Goal: Find contact information: Obtain details needed to contact an individual or organization

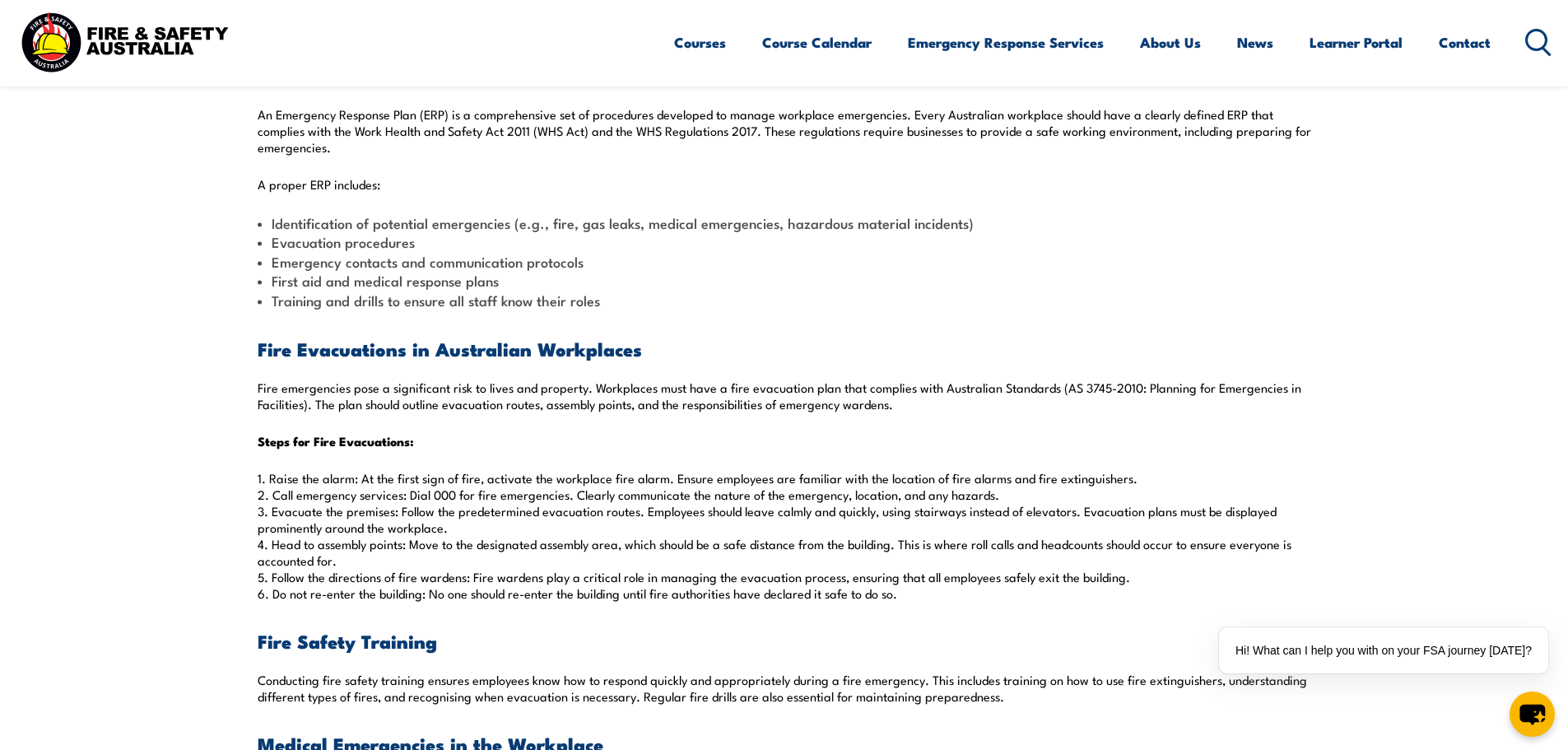
scroll to position [603, 0]
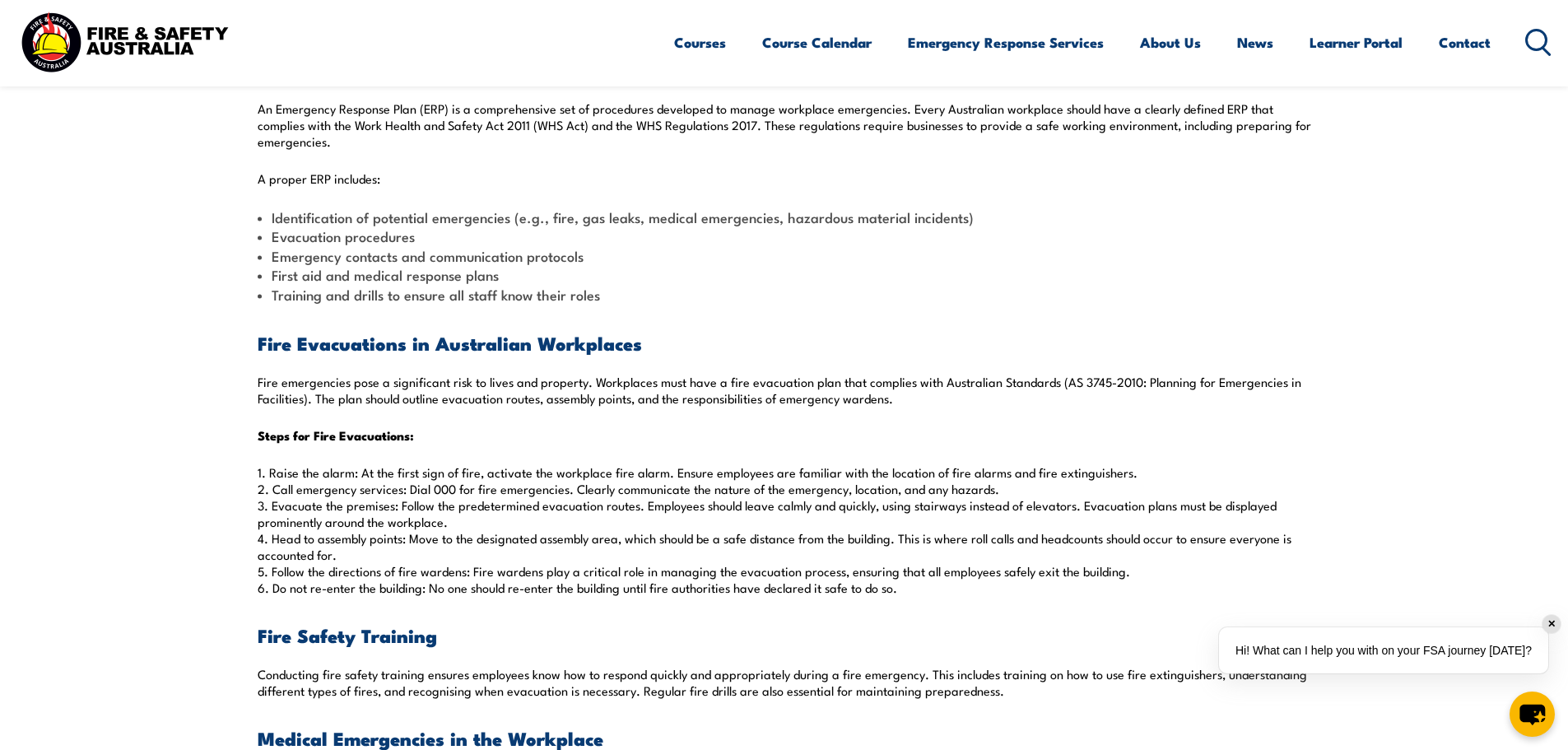
click at [1370, 657] on div "Hi! What can I help you with on your FSA journey [DATE]?" at bounding box center [1383, 651] width 329 height 46
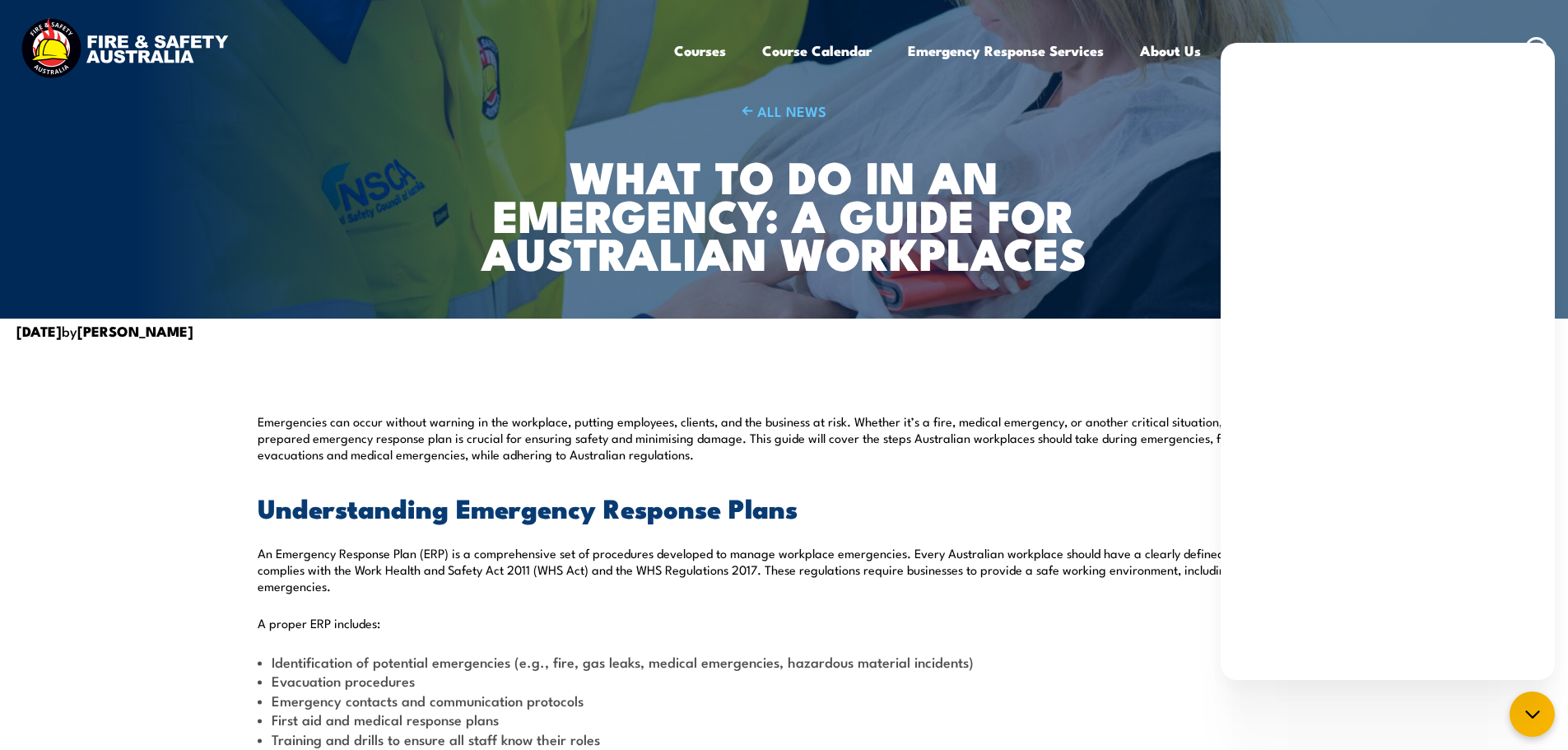
scroll to position [0, 0]
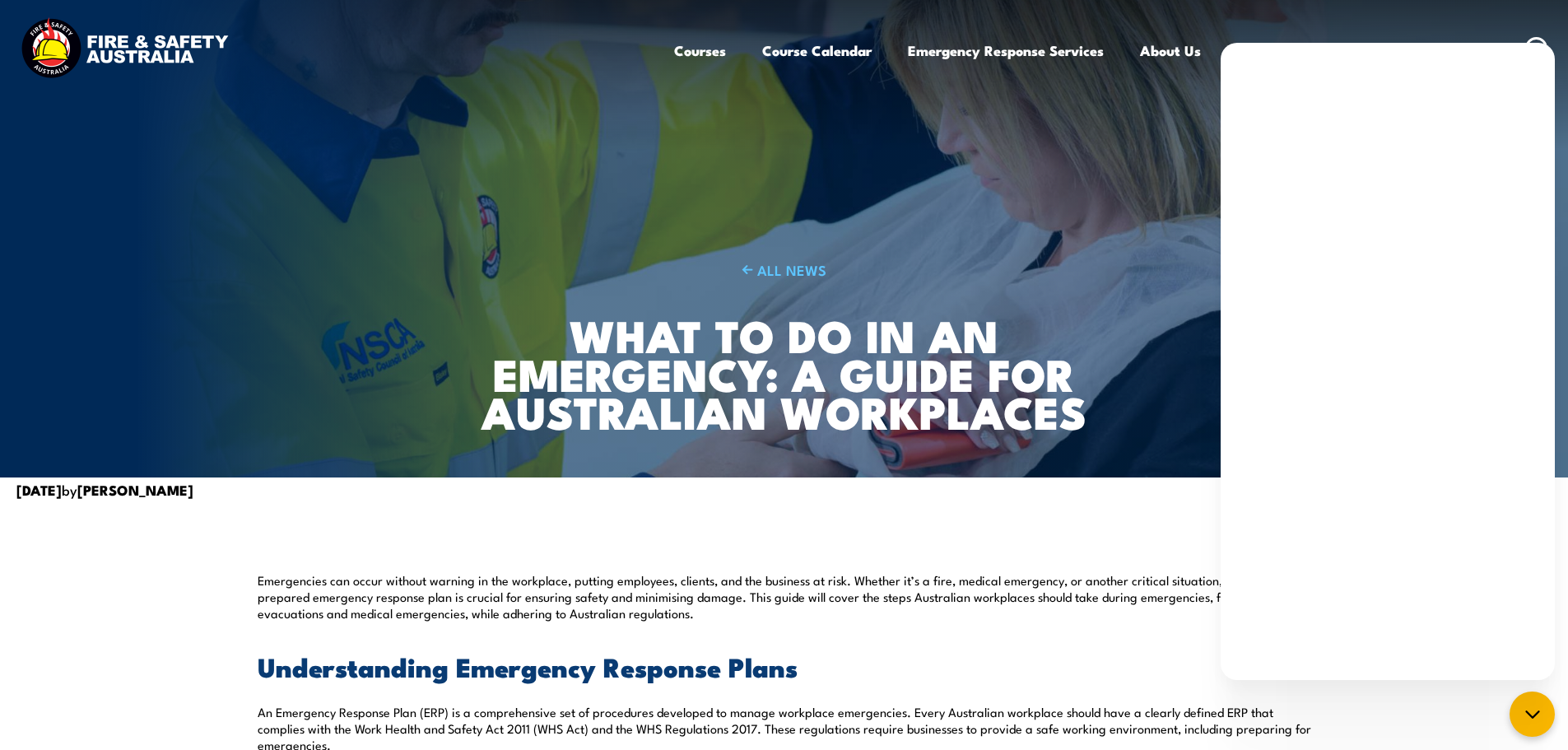
drag, startPoint x: 913, startPoint y: 263, endPoint x: 909, endPoint y: 224, distance: 39.2
click at [913, 263] on link "ALL NEWS" at bounding box center [784, 270] width 648 height 19
click at [1156, 48] on link "About Us" at bounding box center [1170, 50] width 61 height 43
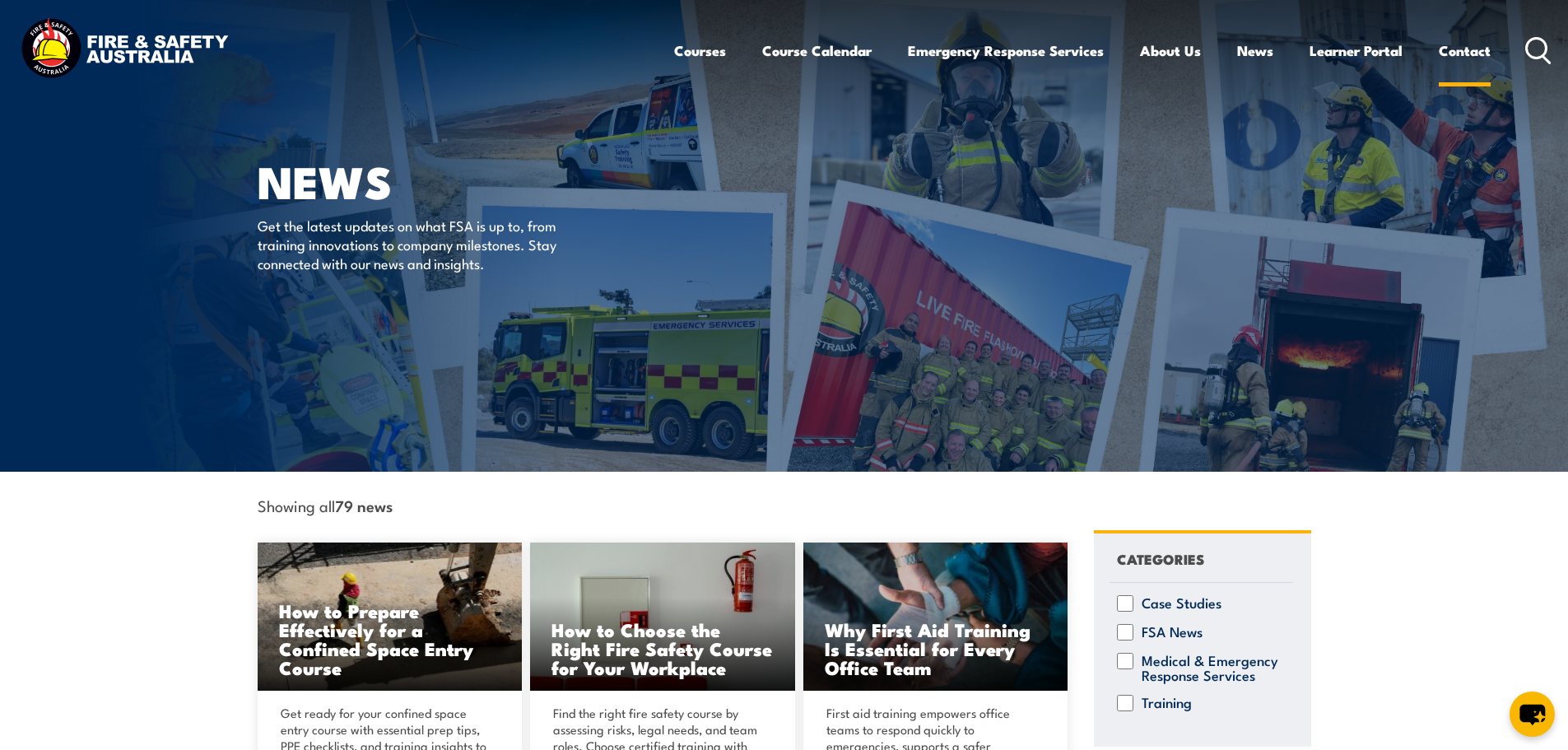
click at [1460, 49] on link "Contact" at bounding box center [1465, 50] width 52 height 43
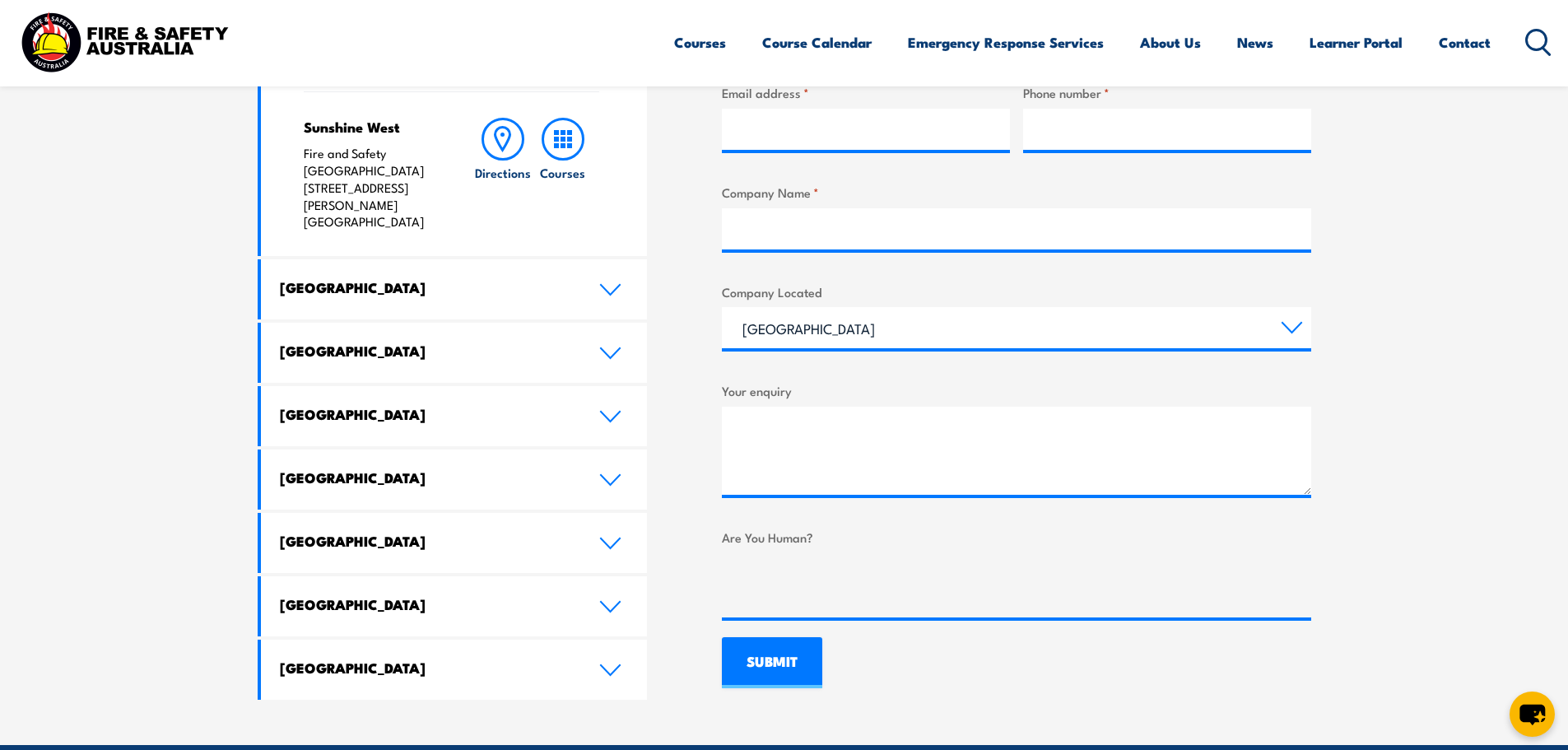
scroll to position [905, 0]
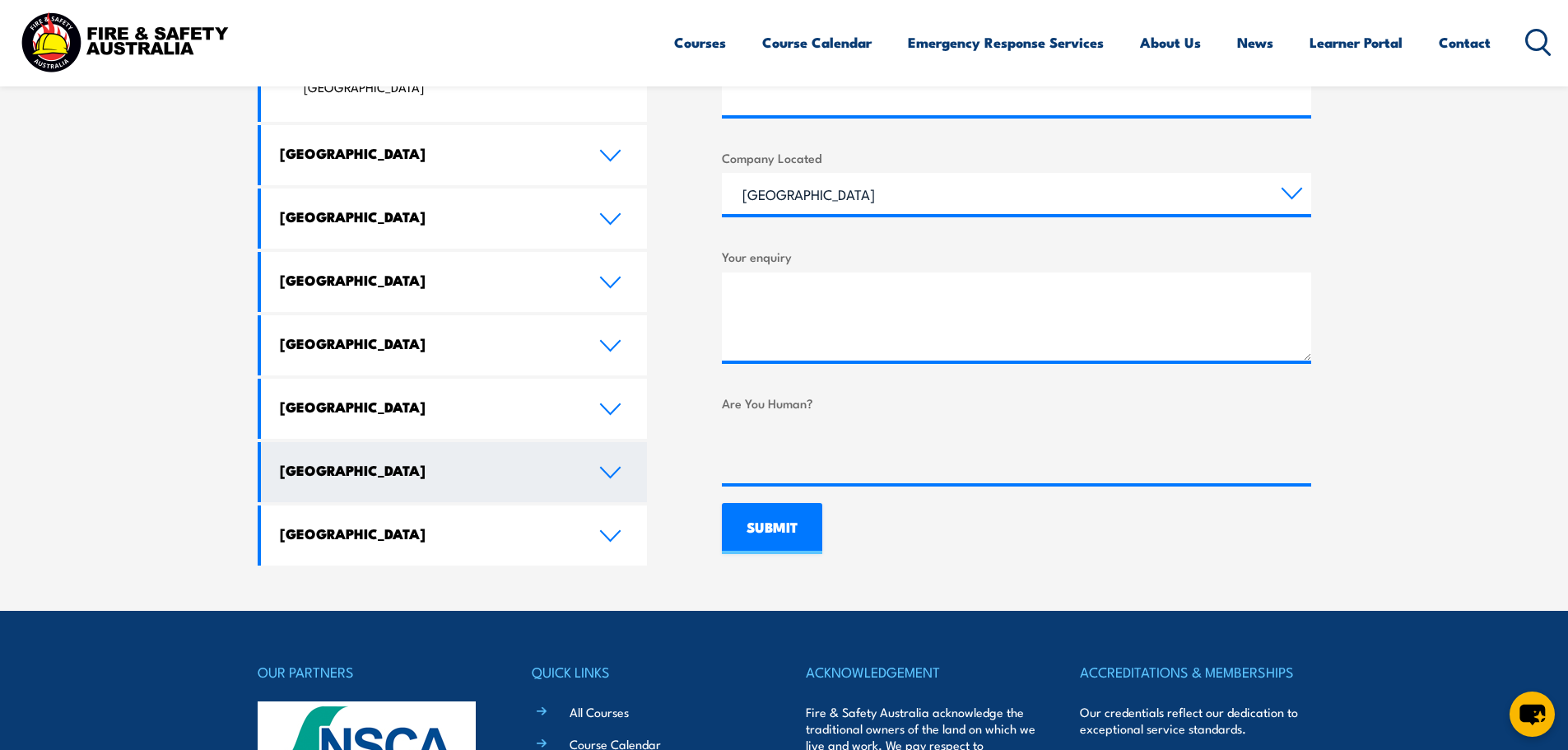
click at [422, 461] on h4 "Northern Territory" at bounding box center [427, 469] width 295 height 18
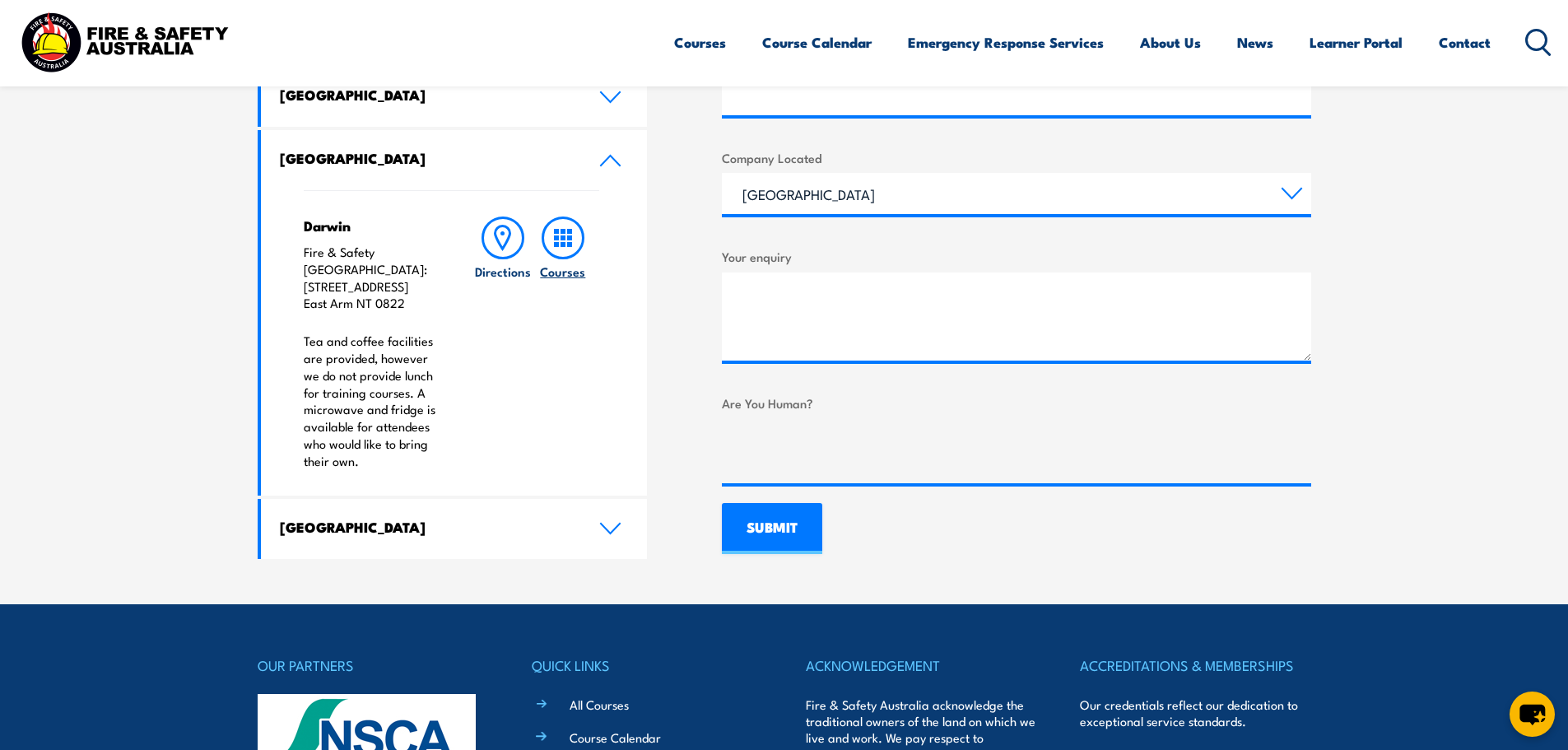
click at [552, 349] on link "Courses" at bounding box center [562, 343] width 59 height 254
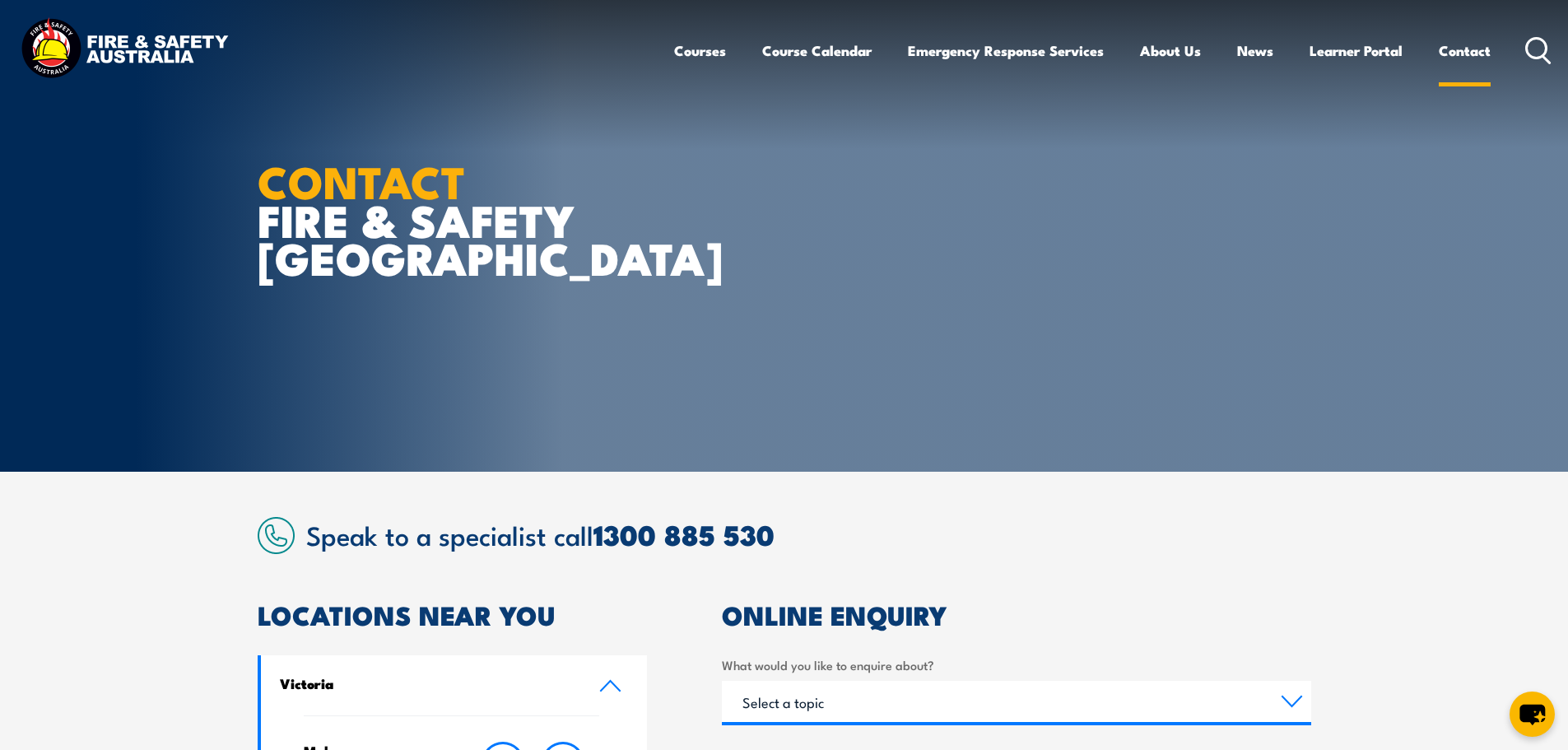
click at [1454, 53] on link "Contact" at bounding box center [1465, 50] width 52 height 43
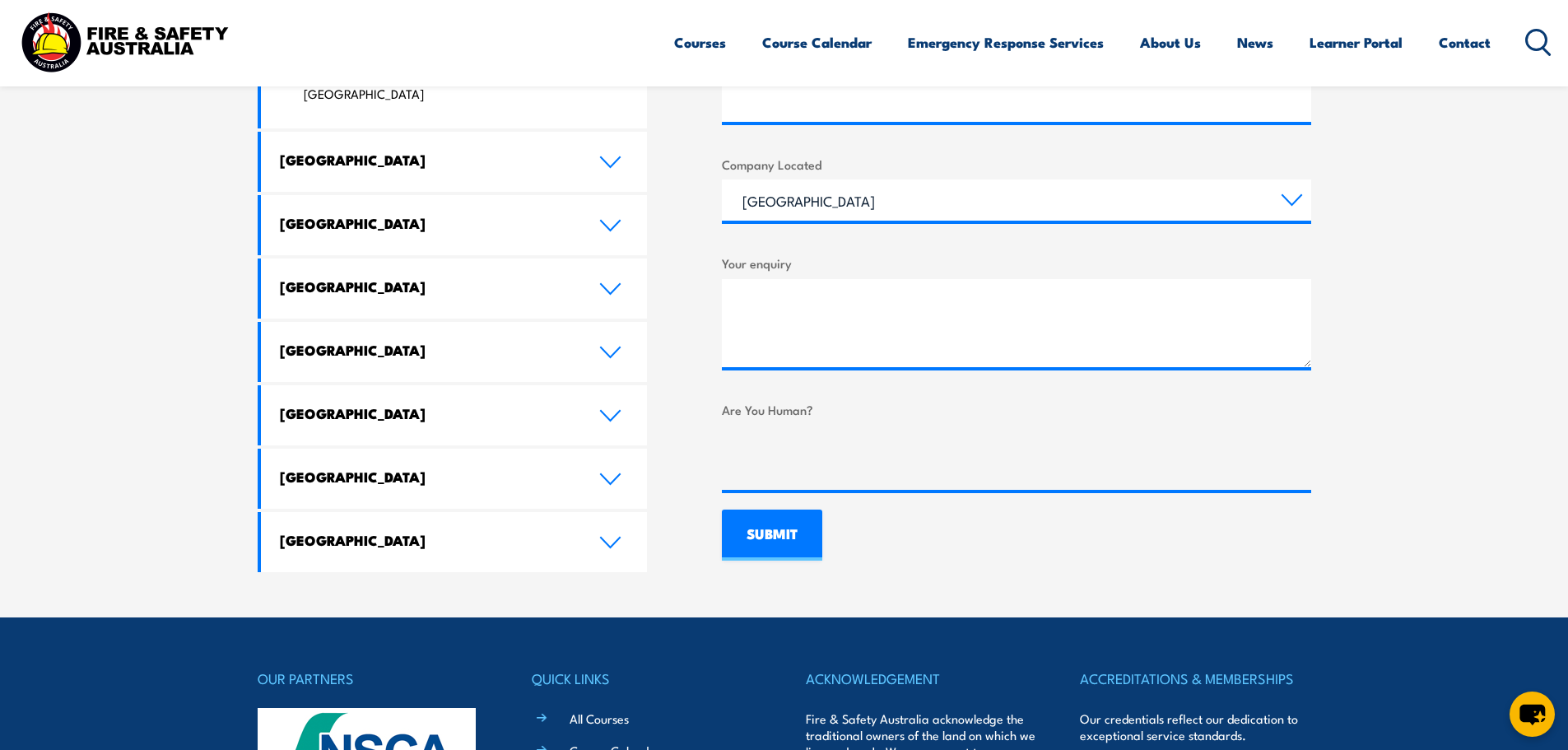
scroll to position [905, 0]
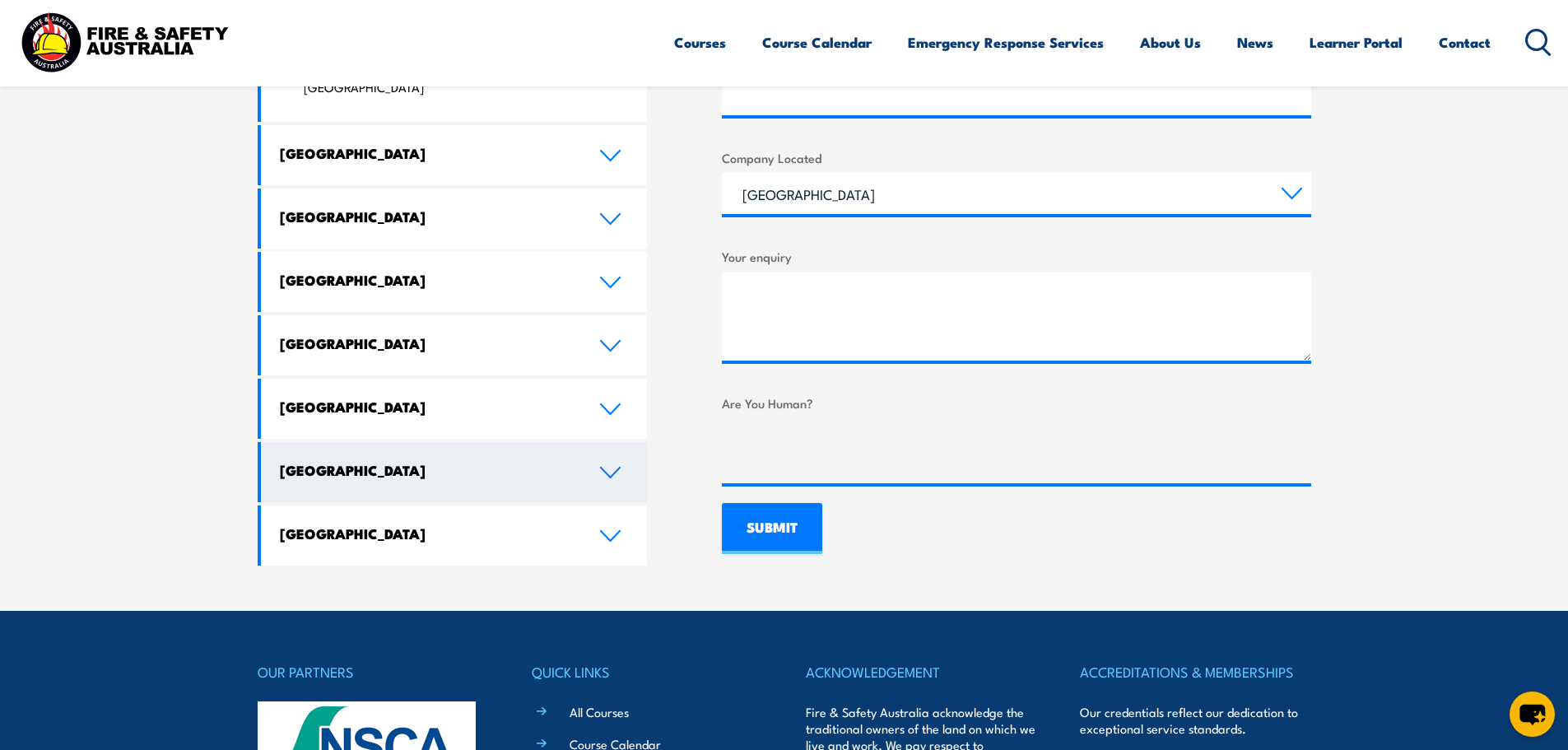
click at [410, 442] on link "[GEOGRAPHIC_DATA]" at bounding box center [454, 471] width 387 height 60
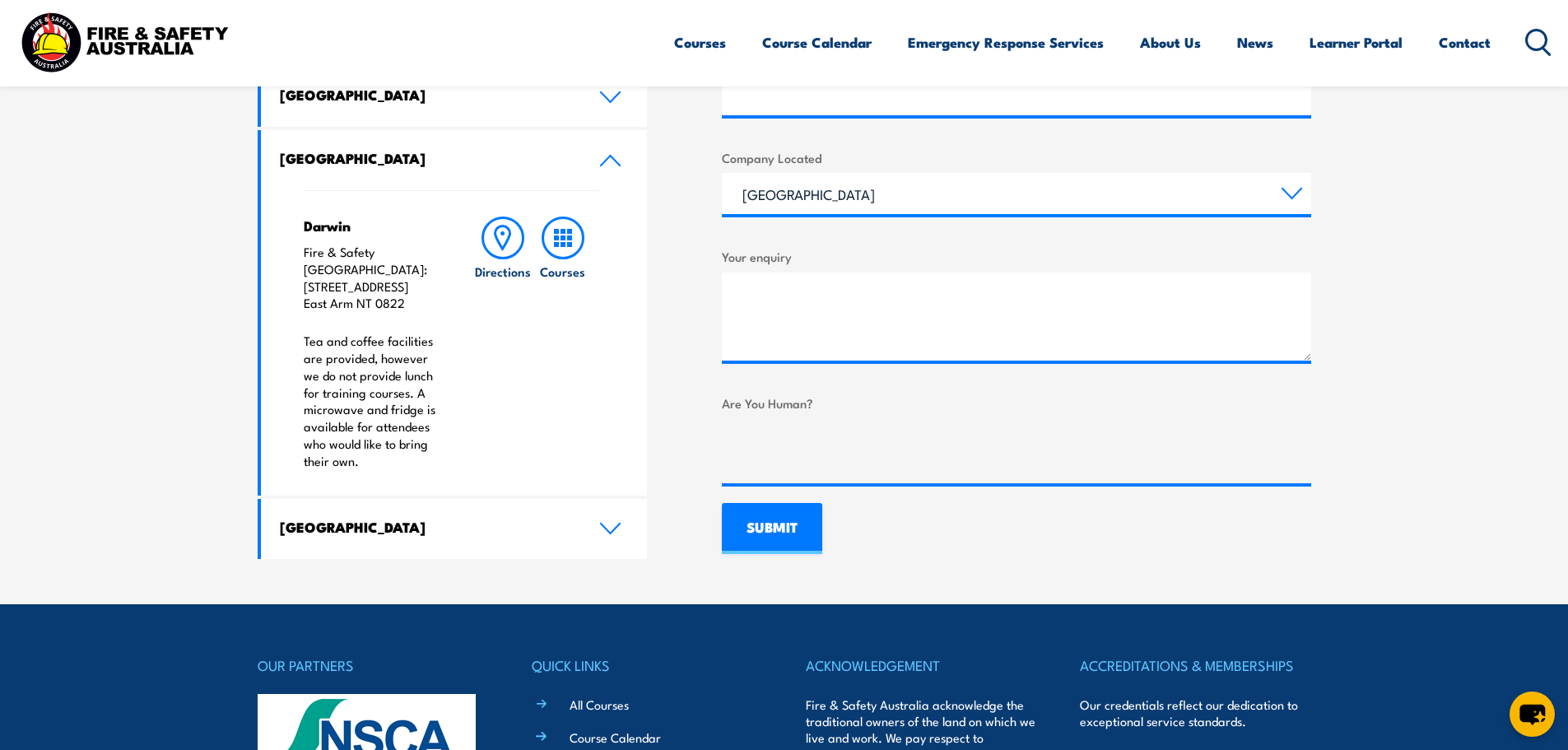
click at [342, 166] on h4 "[GEOGRAPHIC_DATA]" at bounding box center [427, 158] width 295 height 18
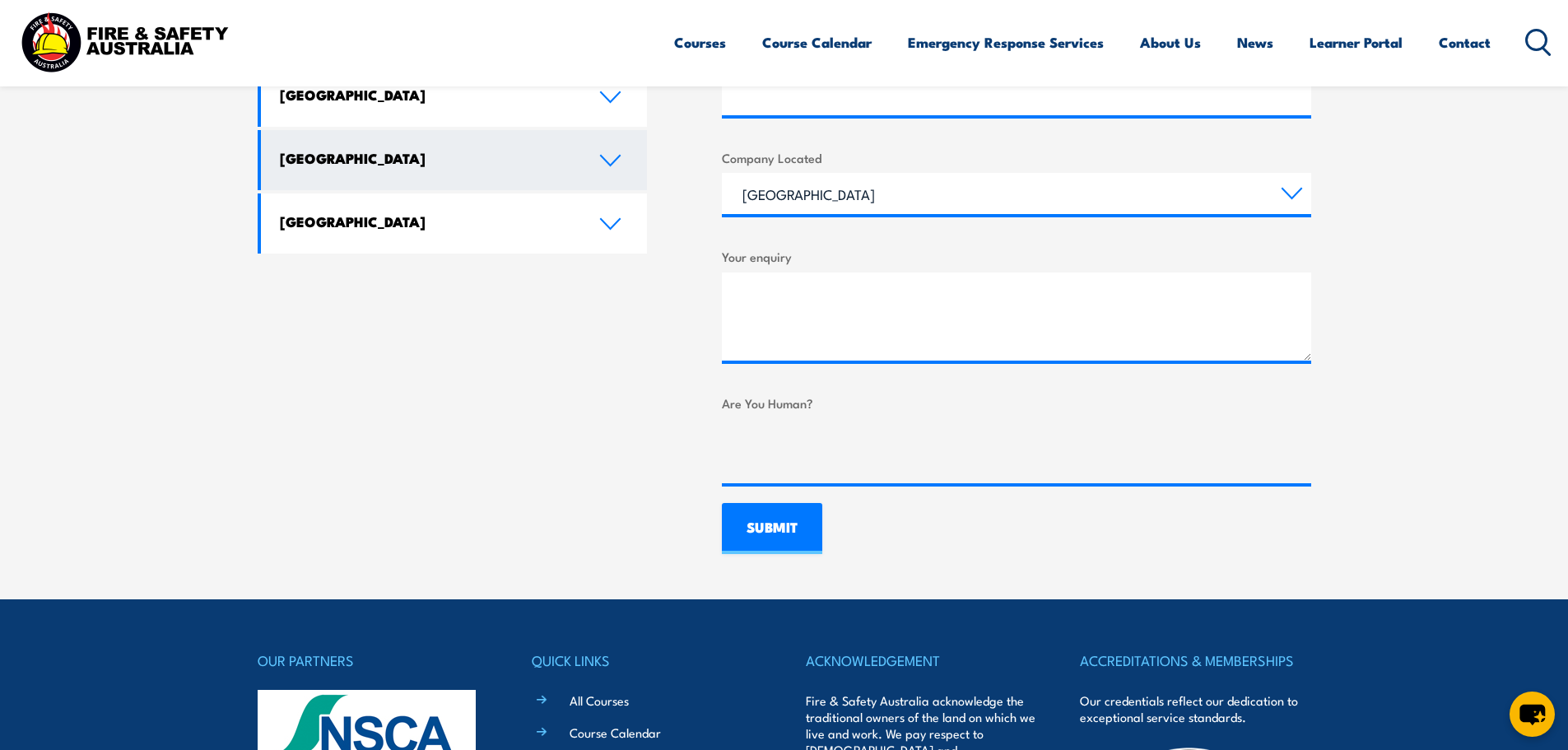
click at [338, 163] on h4 "[GEOGRAPHIC_DATA]" at bounding box center [427, 158] width 295 height 18
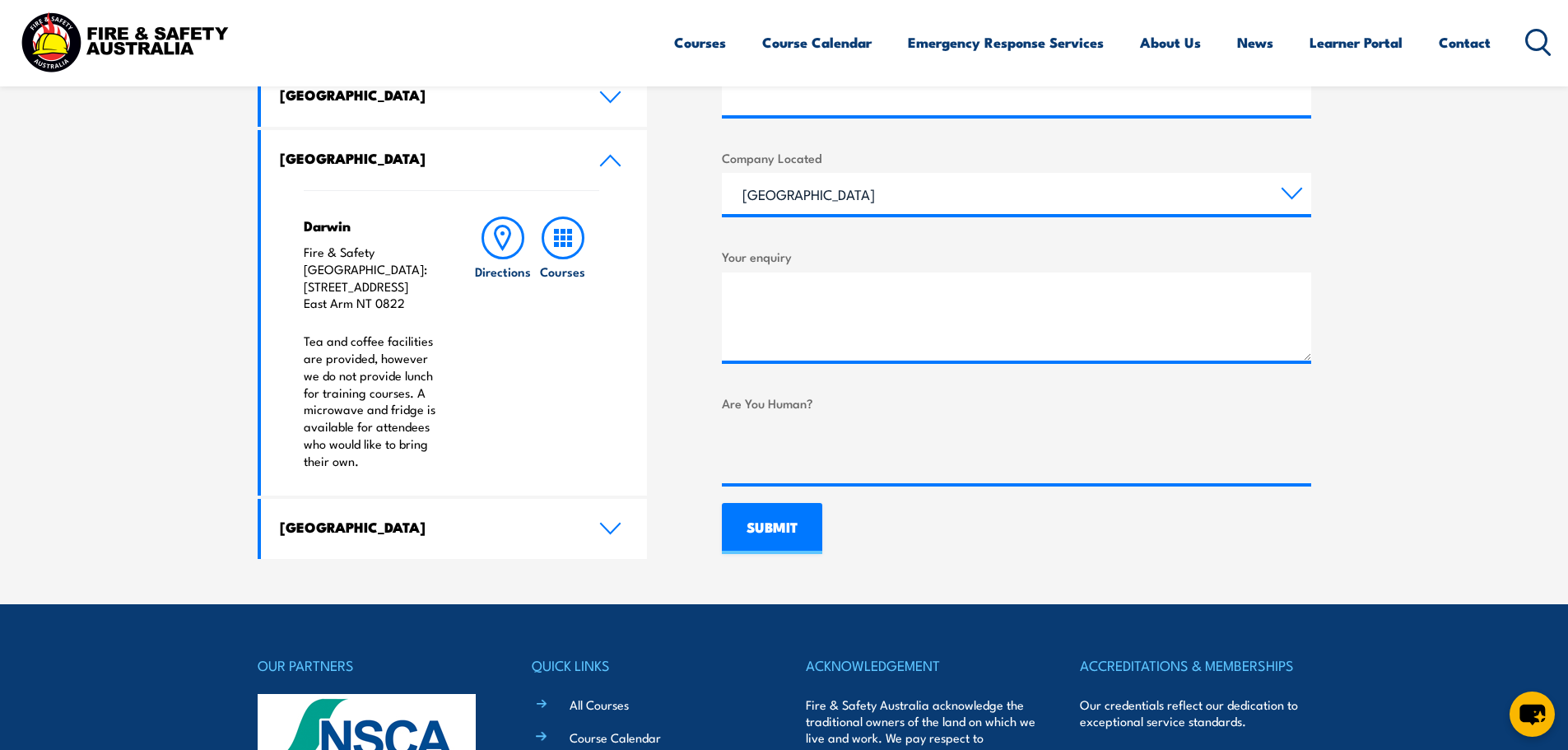
click at [309, 223] on h4 "Darwin" at bounding box center [372, 226] width 138 height 18
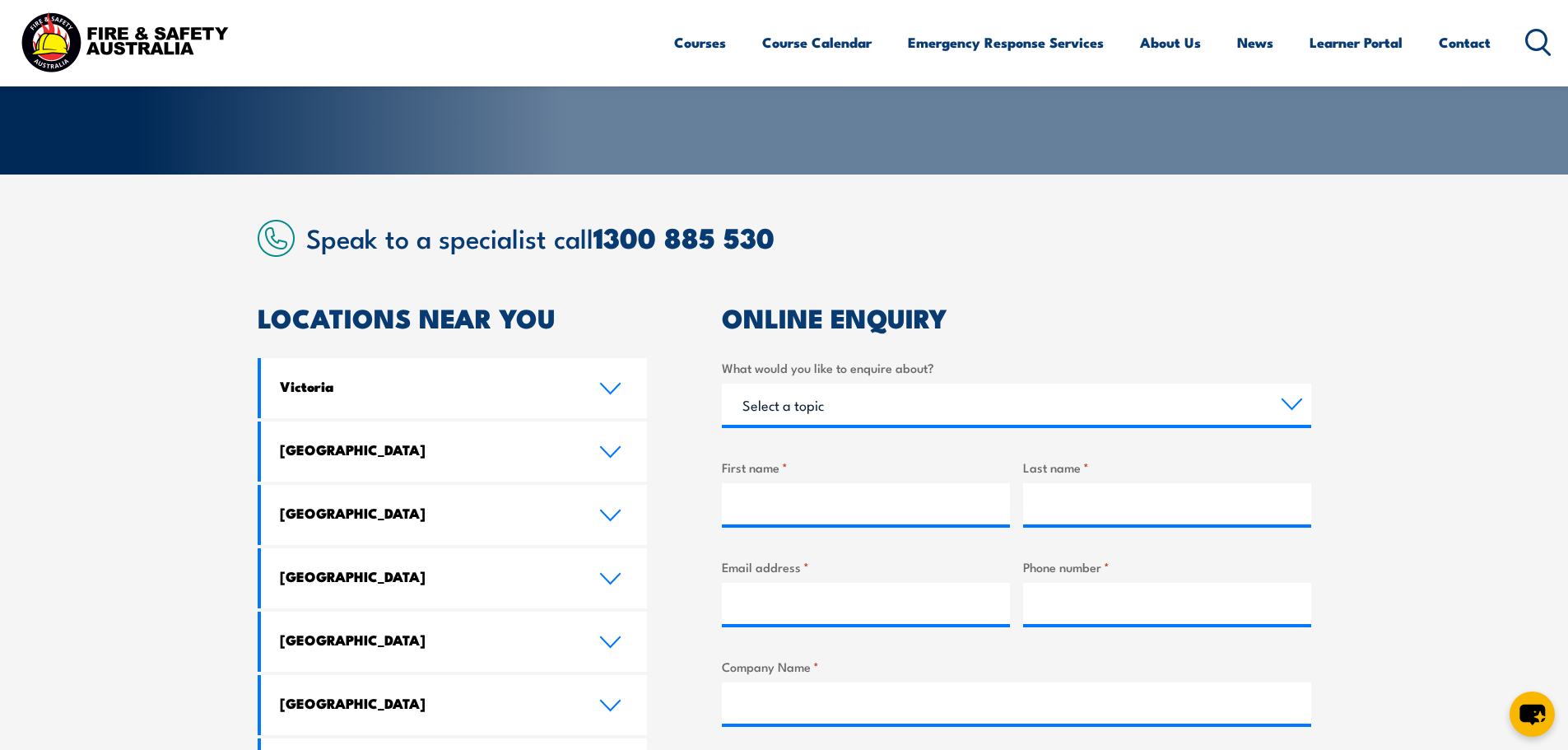
scroll to position [302, 0]
